Goal: Download file/media

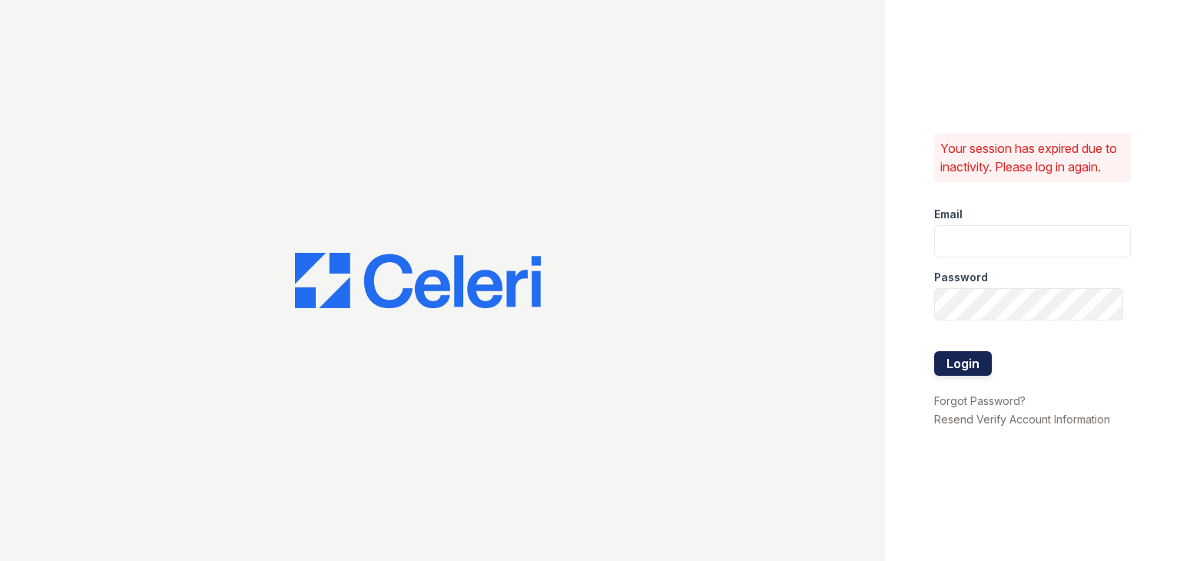
type input "apps3@av1m.com"
click at [973, 366] on button "Login" at bounding box center [963, 363] width 58 height 25
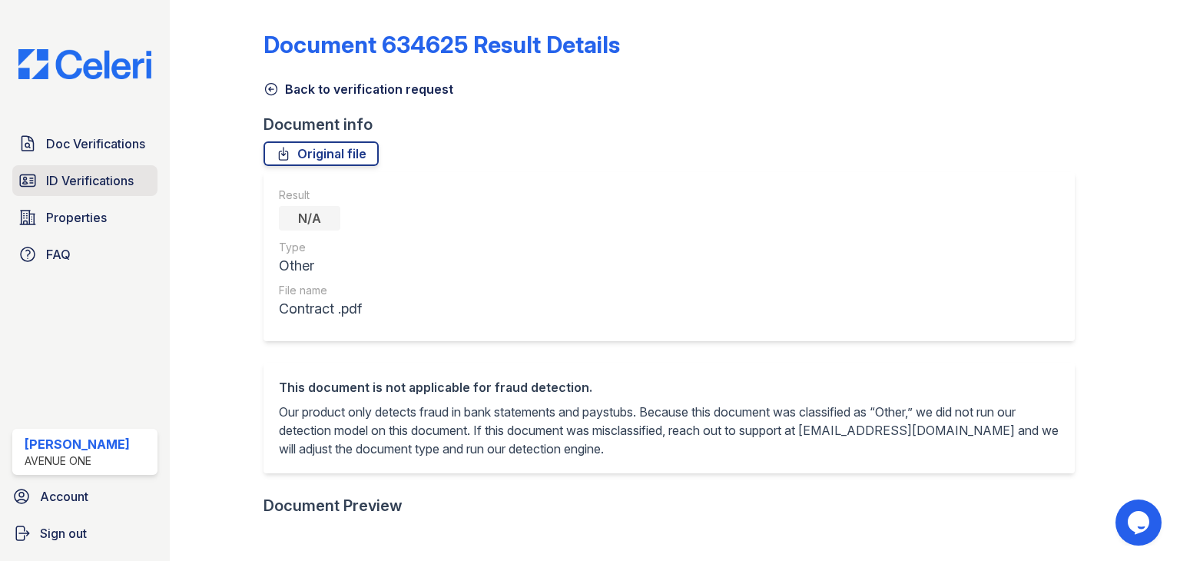
click at [92, 178] on span "ID Verifications" at bounding box center [90, 180] width 88 height 18
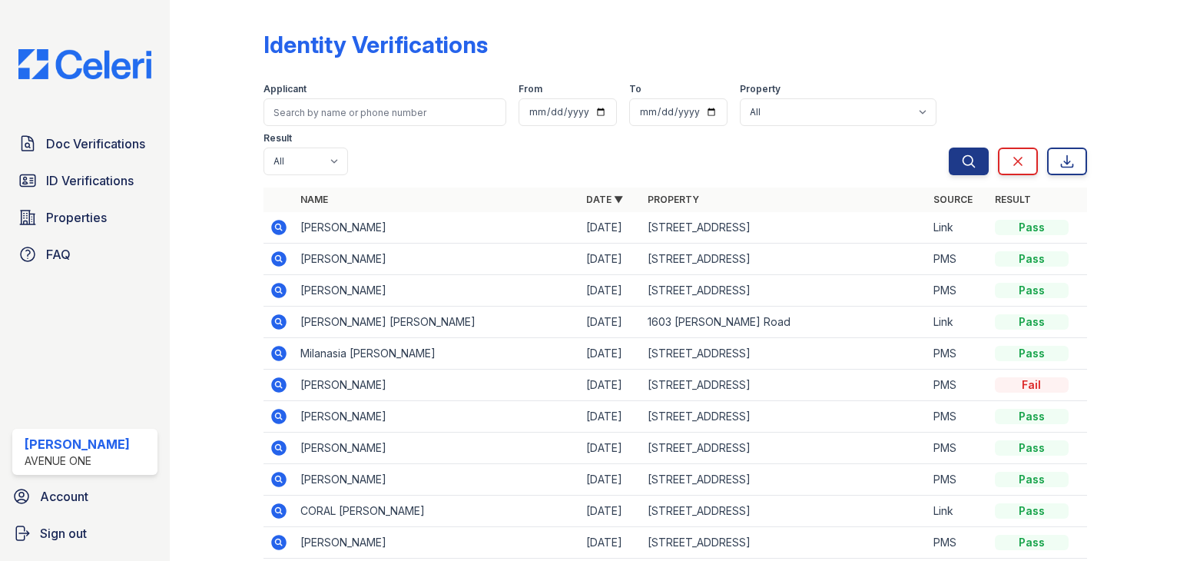
click at [274, 230] on icon at bounding box center [278, 227] width 15 height 15
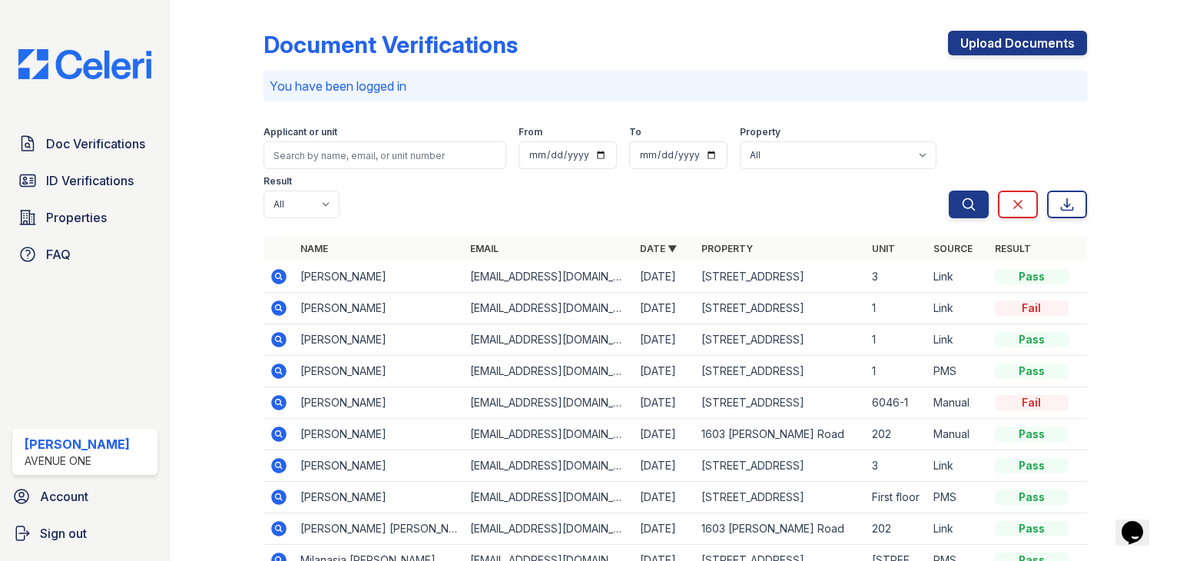
click at [283, 339] on icon at bounding box center [278, 339] width 15 height 15
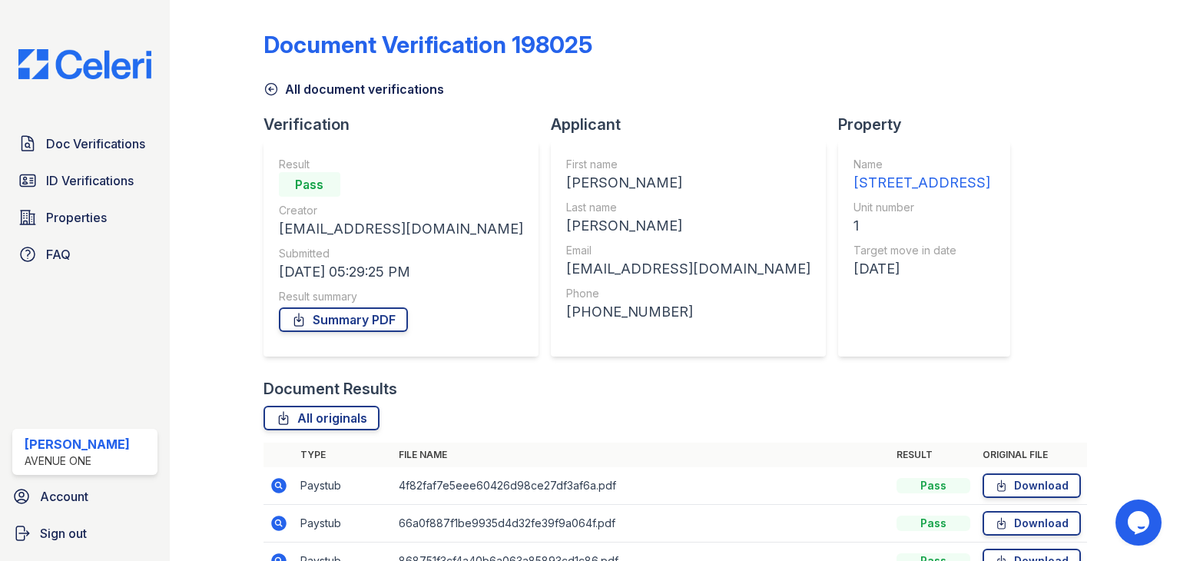
scroll to position [199, 0]
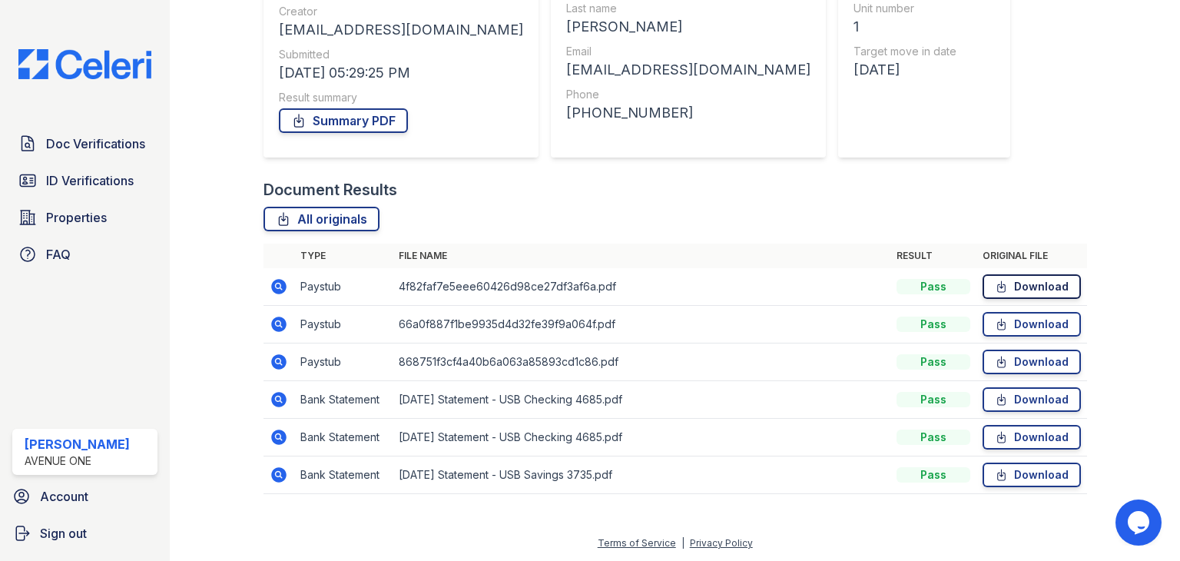
click at [1008, 282] on link "Download" at bounding box center [1031, 286] width 98 height 25
click at [1001, 328] on link "Download" at bounding box center [1031, 324] width 98 height 25
click at [997, 362] on icon at bounding box center [1001, 361] width 13 height 15
click at [996, 400] on icon at bounding box center [1001, 399] width 13 height 15
click at [994, 425] on link "Download" at bounding box center [1031, 437] width 98 height 25
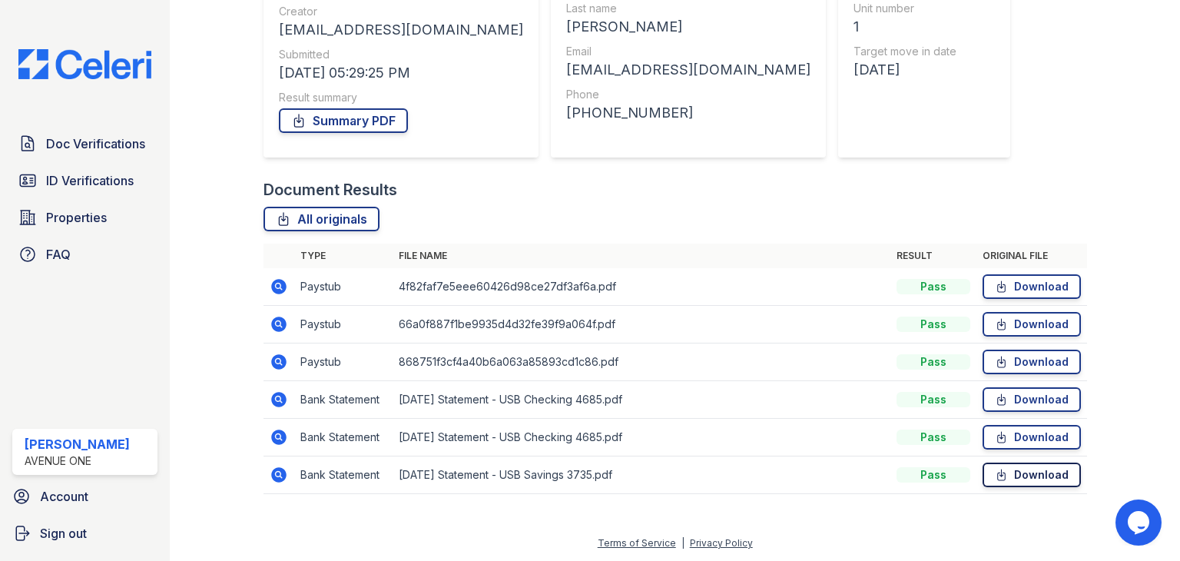
click at [995, 468] on icon at bounding box center [1001, 474] width 13 height 15
click at [350, 118] on link "Summary PDF" at bounding box center [343, 120] width 129 height 25
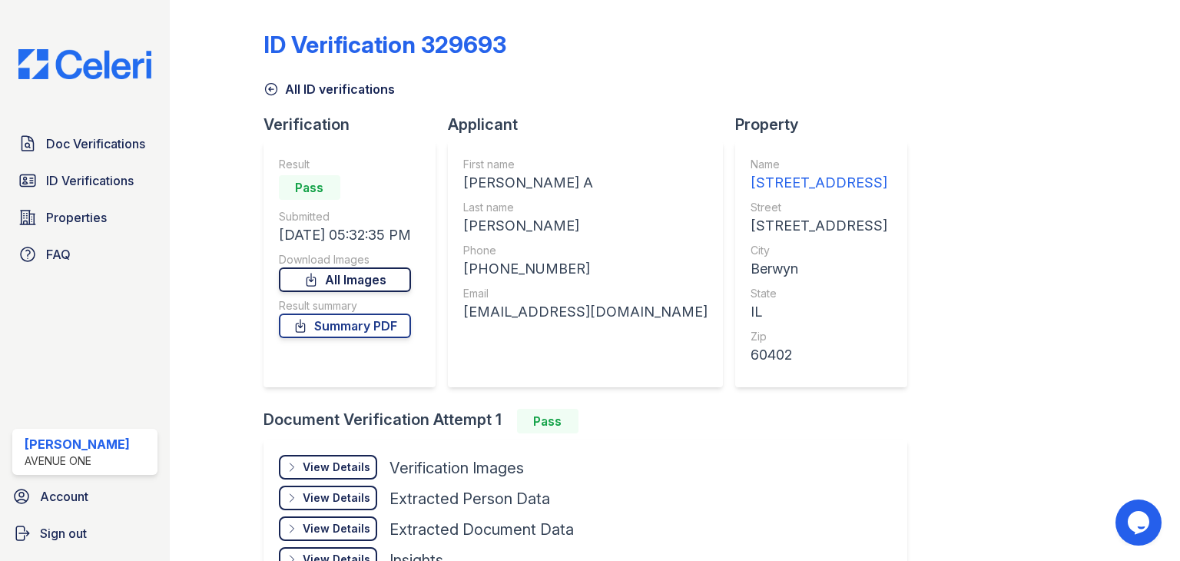
click at [369, 280] on link "All Images" at bounding box center [345, 279] width 132 height 25
click at [376, 322] on link "Summary PDF" at bounding box center [345, 325] width 132 height 25
